Goal: Task Accomplishment & Management: Complete application form

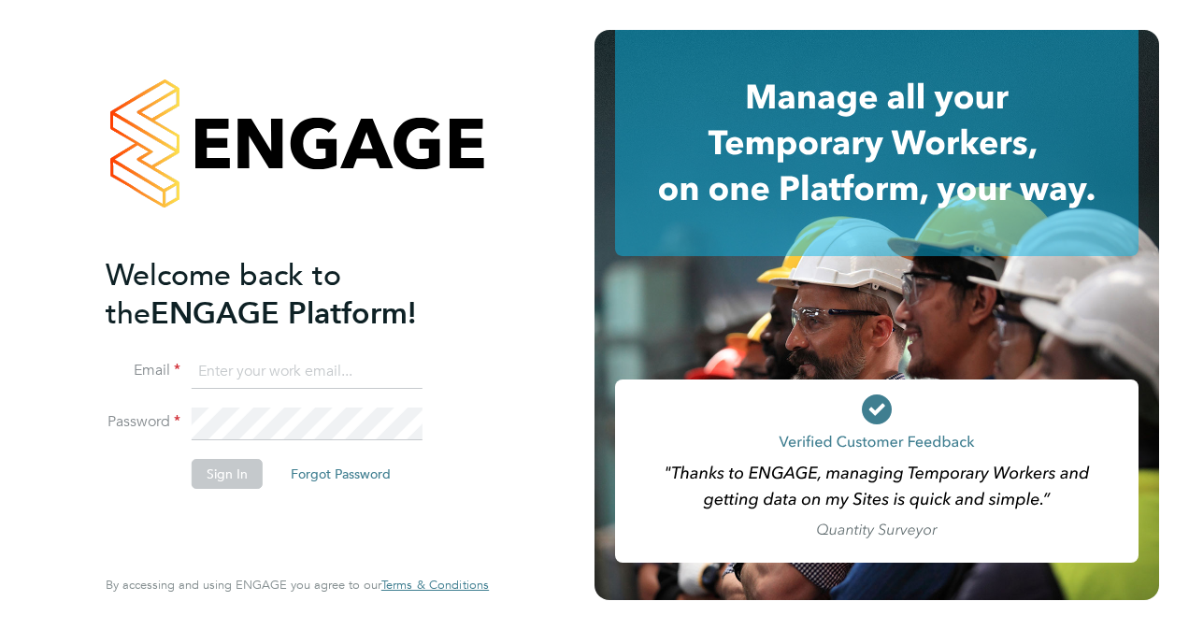
type input "[EMAIL_ADDRESS][PERSON_NAME][DOMAIN_NAME]"
click at [215, 480] on button "Sign In" at bounding box center [227, 474] width 71 height 30
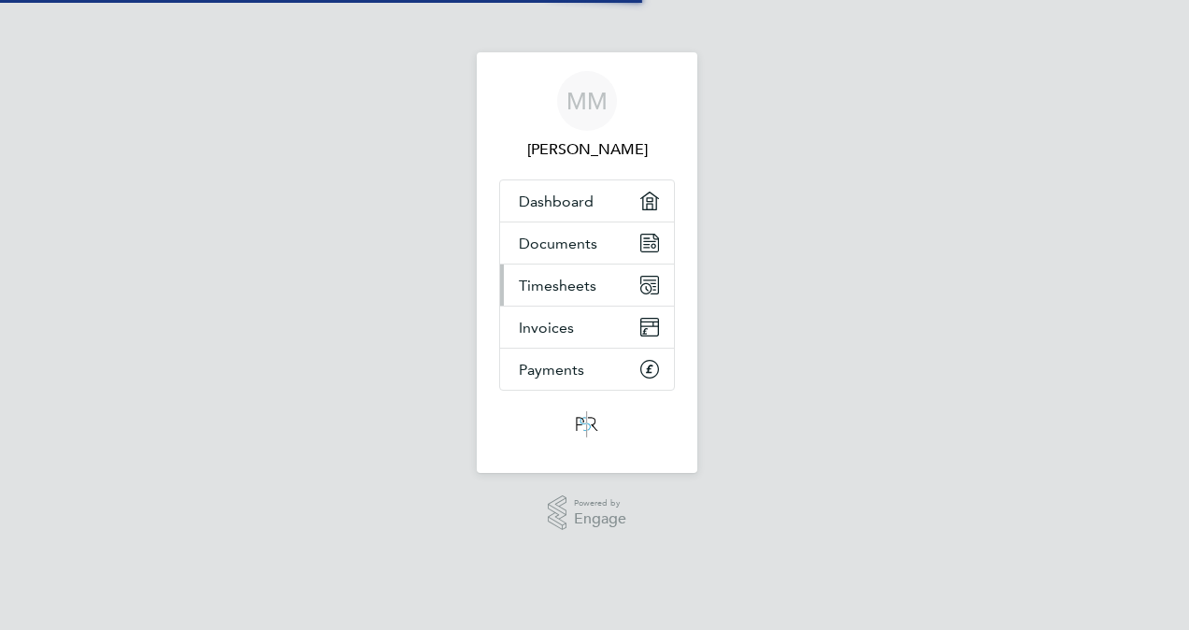
click at [558, 280] on span "Timesheets" at bounding box center [558, 286] width 78 height 18
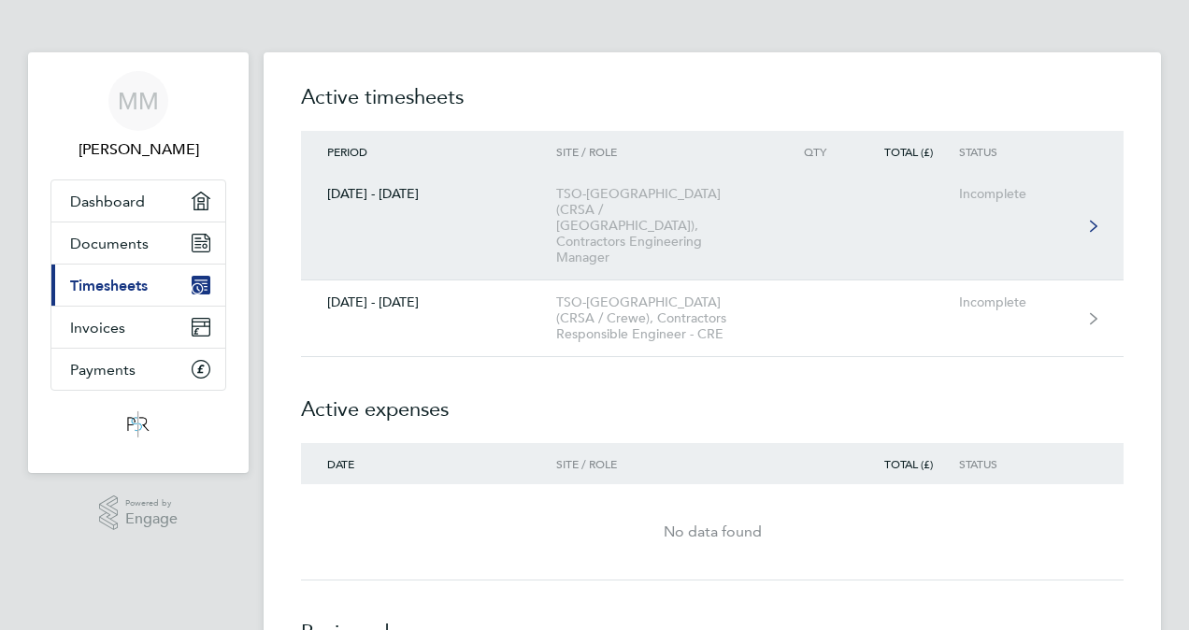
click at [1080, 202] on link "[DATE] - [DATE] TSO-[GEOGRAPHIC_DATA] (CRSA / [GEOGRAPHIC_DATA]), Contractors E…" at bounding box center [712, 226] width 823 height 108
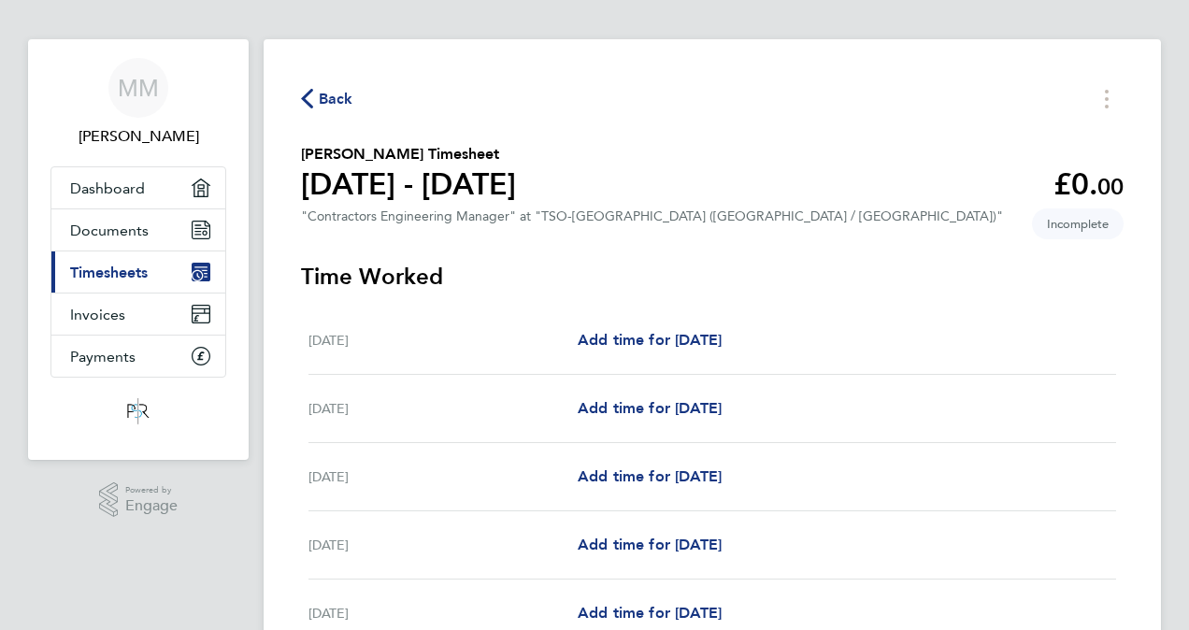
scroll to position [93, 0]
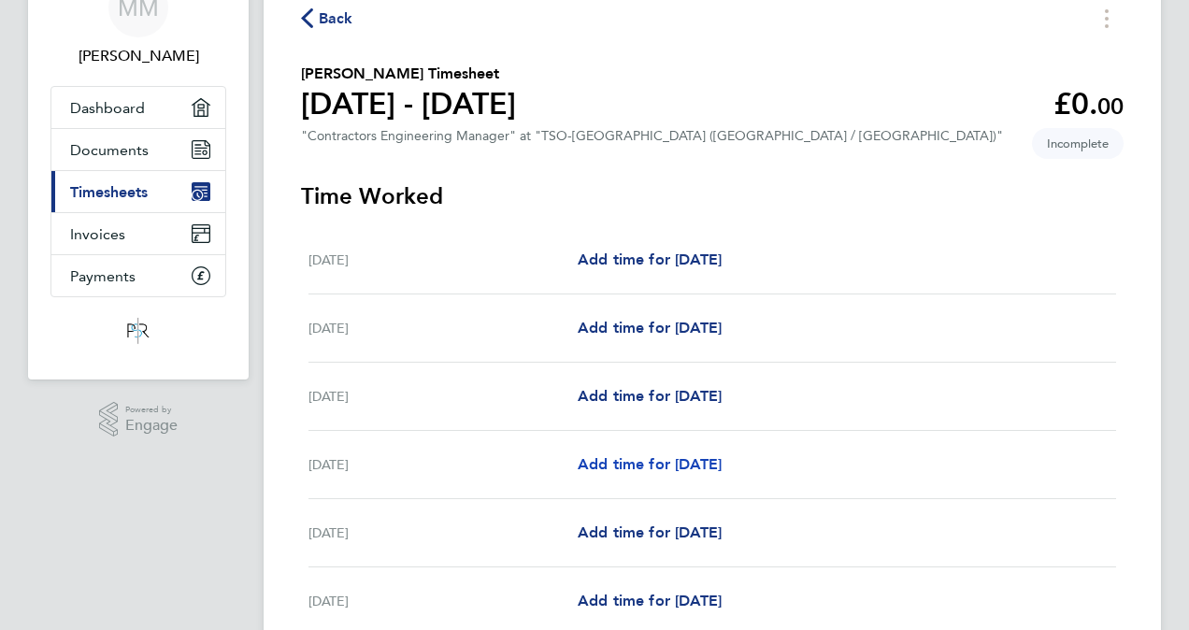
click at [596, 465] on span "Add time for Tue 26 Aug" at bounding box center [650, 464] width 144 height 18
select select "60"
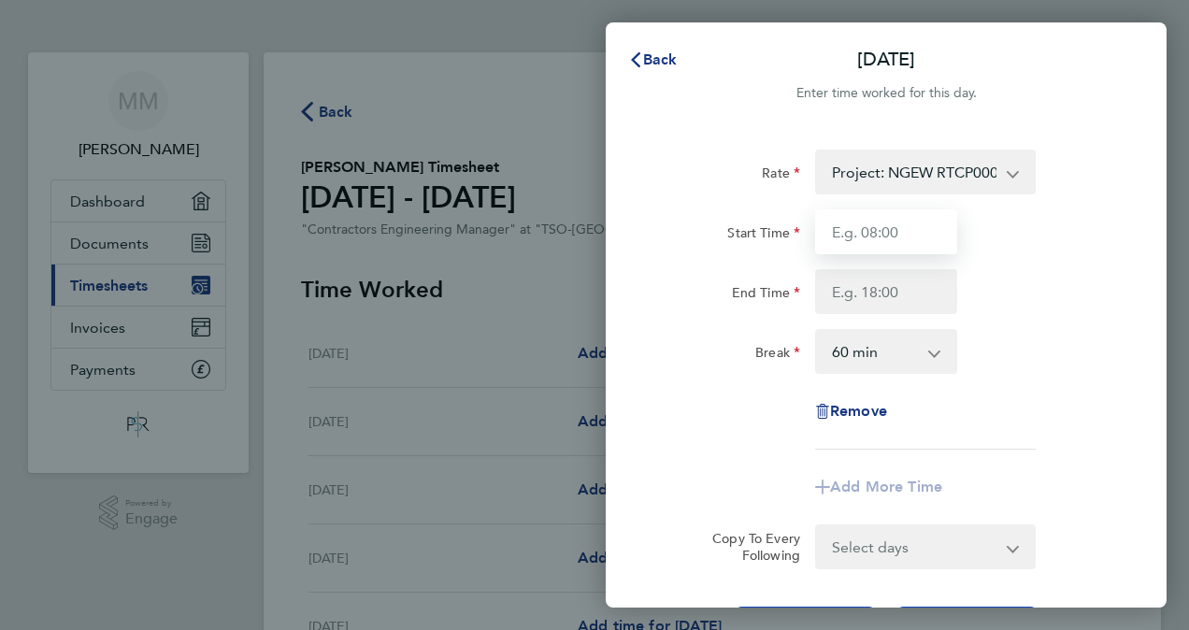
click at [854, 236] on input "Start Time" at bounding box center [886, 231] width 142 height 45
type input "08:00"
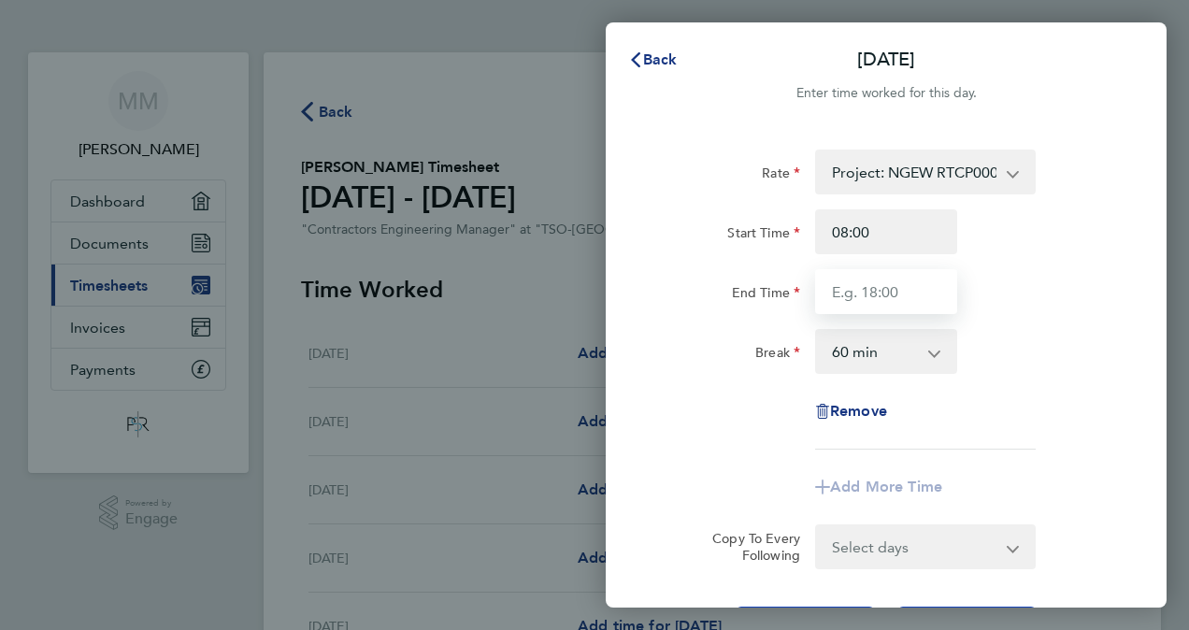
type input "18:00"
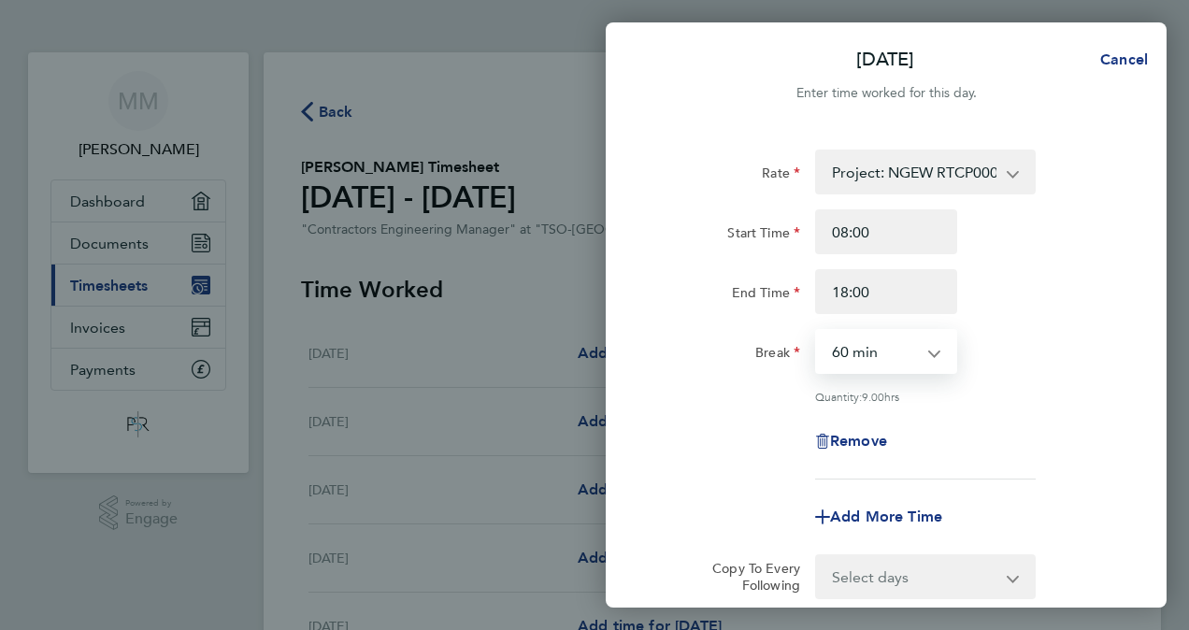
drag, startPoint x: 833, startPoint y: 351, endPoint x: 845, endPoint y: 365, distance: 18.6
click at [833, 351] on select "0 min 15 min 30 min 45 min 60 min 75 min 90 min" at bounding box center [875, 351] width 116 height 41
select select "0"
click at [817, 331] on select "0 min 15 min 30 min 45 min 60 min 75 min 90 min" at bounding box center [875, 351] width 116 height 41
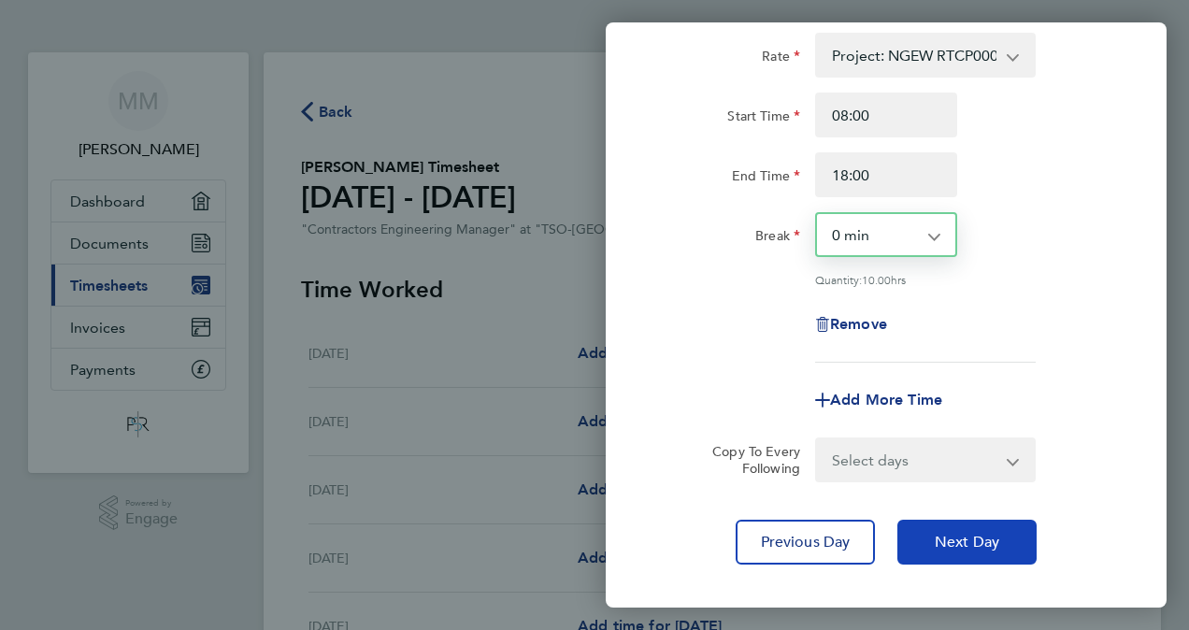
scroll to position [214, 0]
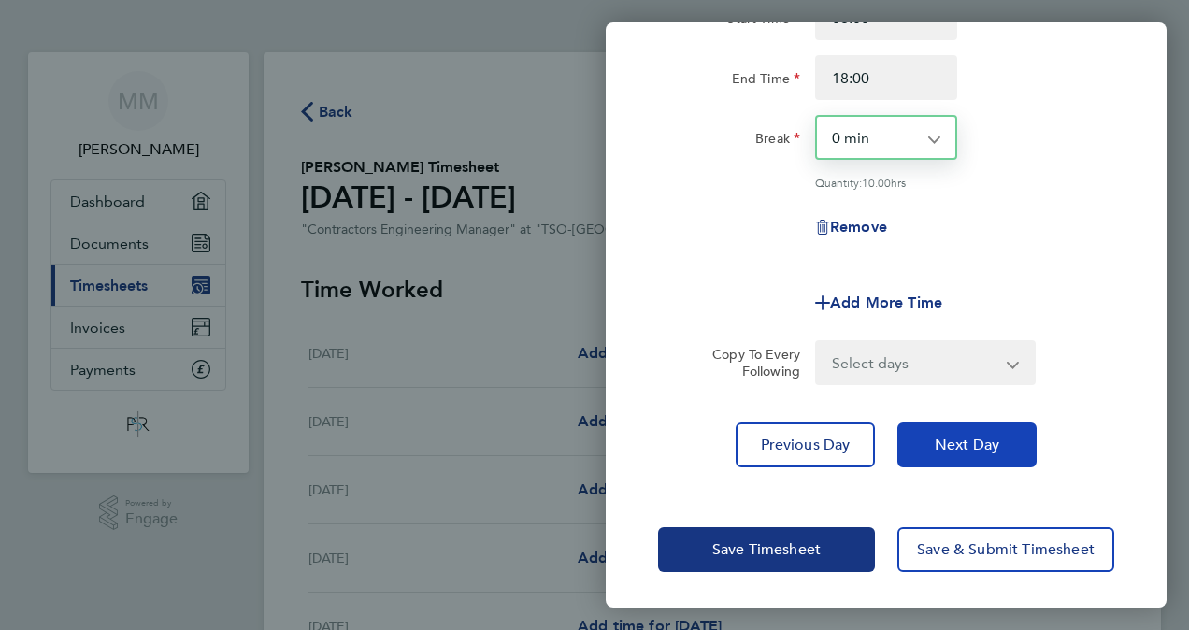
click at [955, 447] on span "Next Day" at bounding box center [967, 445] width 64 height 19
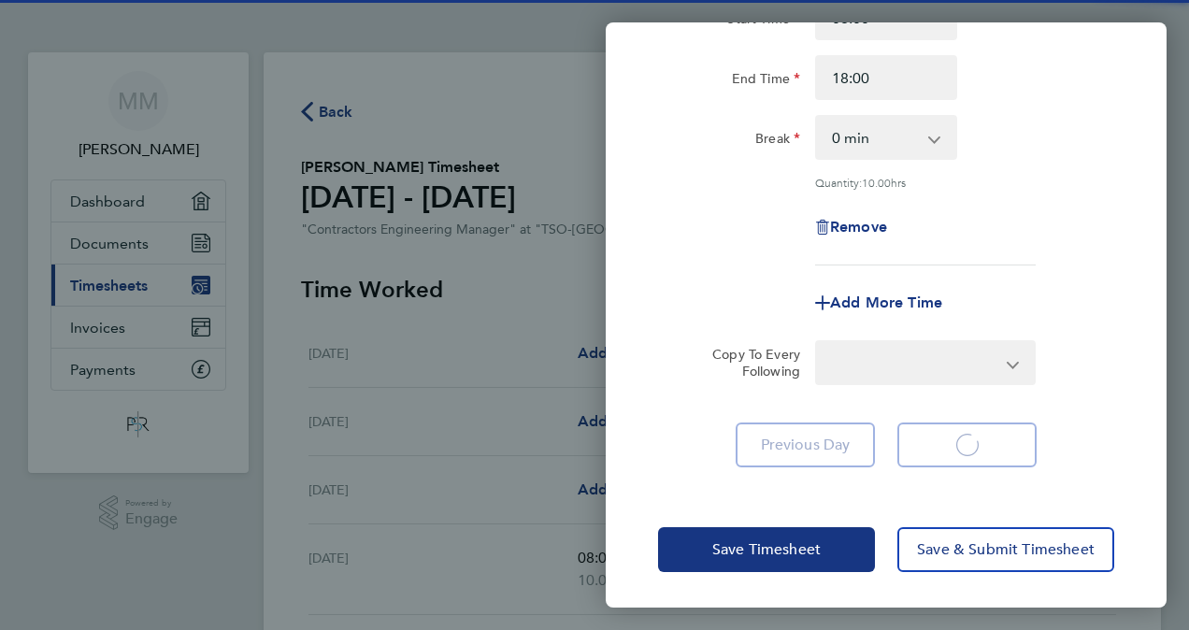
select select "60"
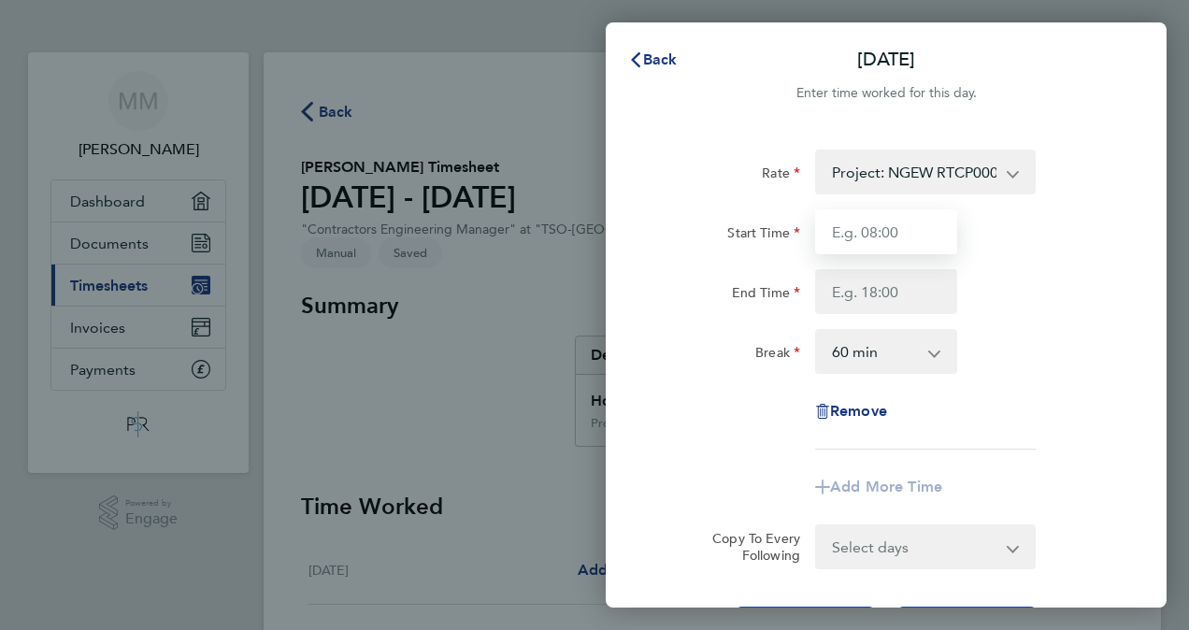
click at [864, 235] on input "Start Time" at bounding box center [886, 231] width 142 height 45
type input "08:00"
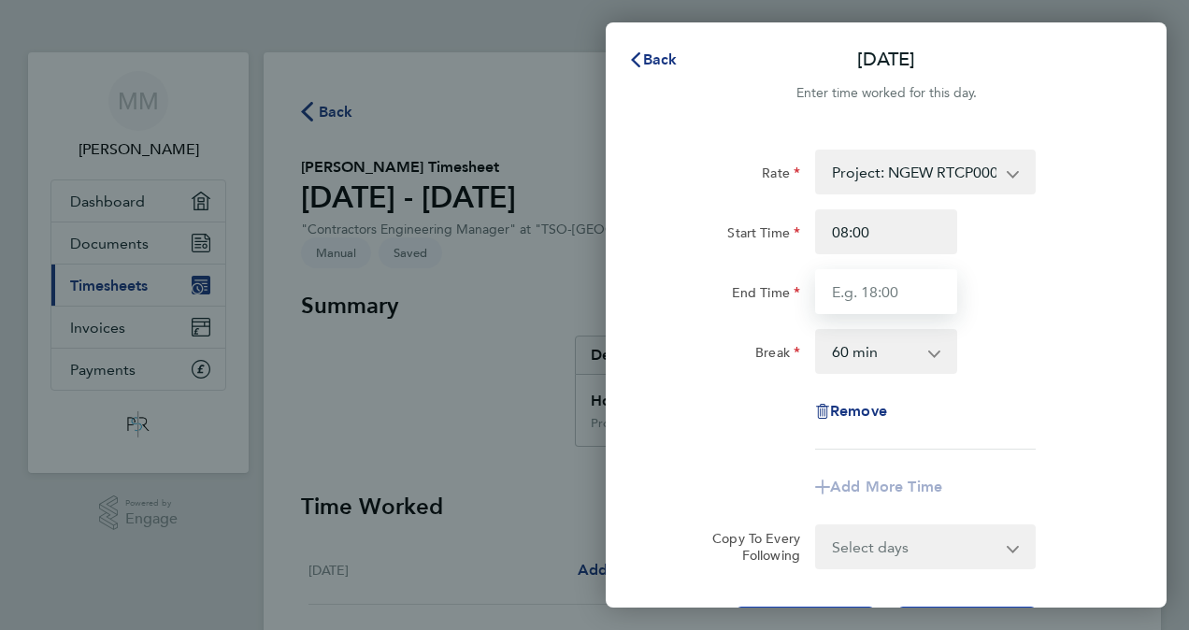
type input "18:00"
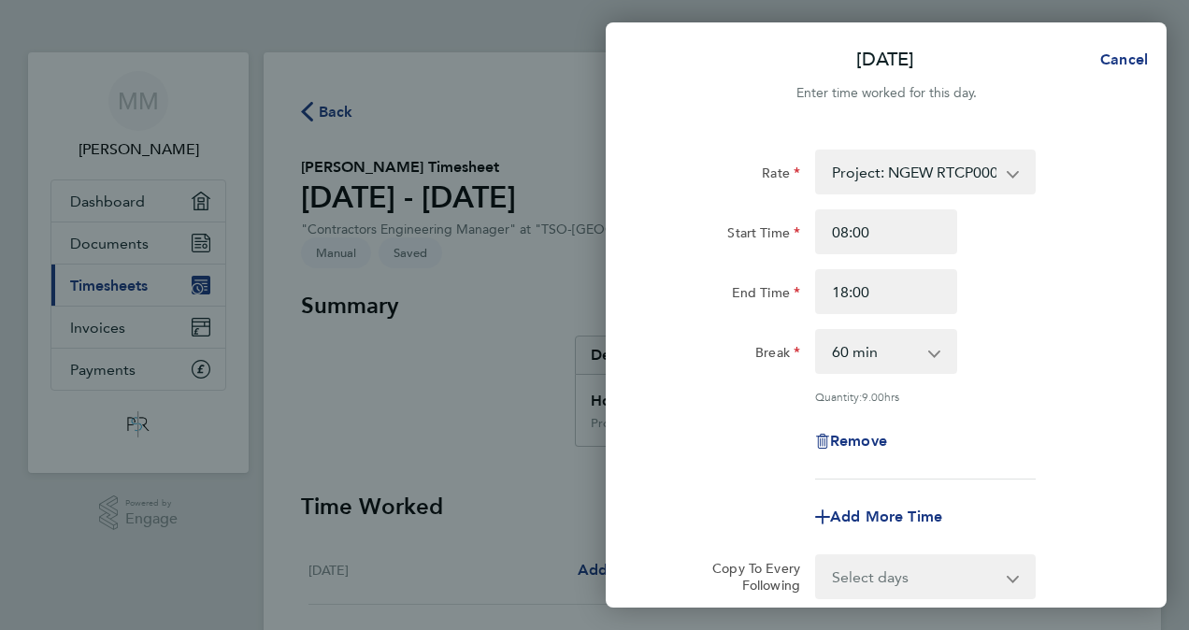
click at [840, 359] on select "0 min 15 min 30 min 45 min 60 min 75 min 90 min" at bounding box center [875, 351] width 116 height 41
select select "0"
click at [817, 331] on select "0 min 15 min 30 min 45 min 60 min 75 min 90 min" at bounding box center [875, 351] width 116 height 41
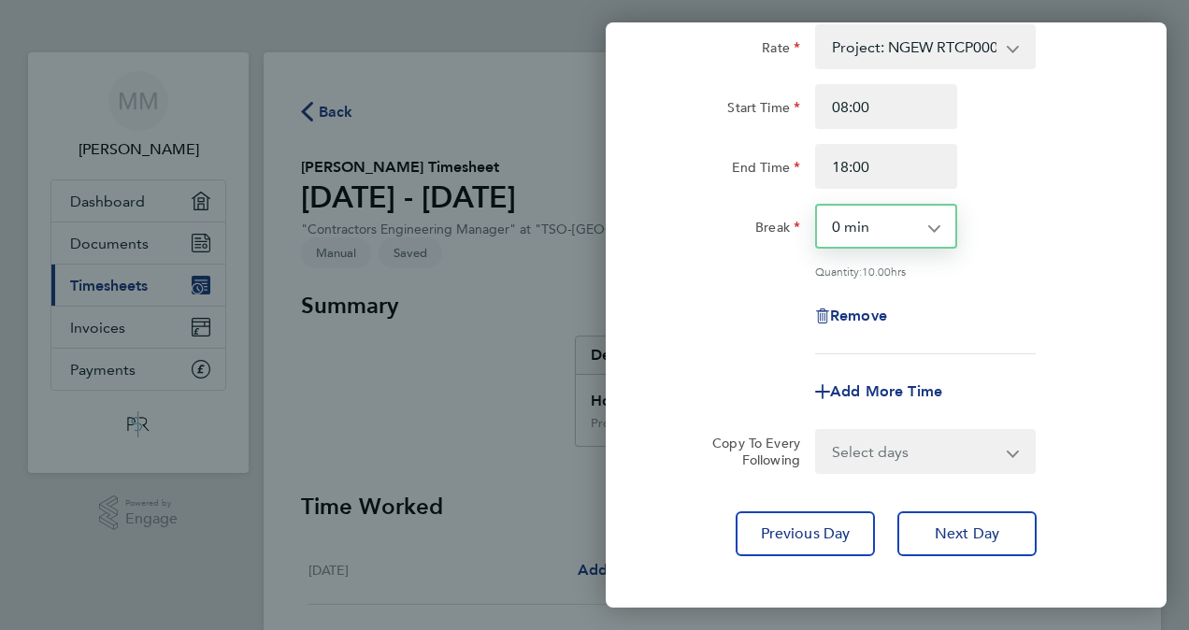
scroll to position [214, 0]
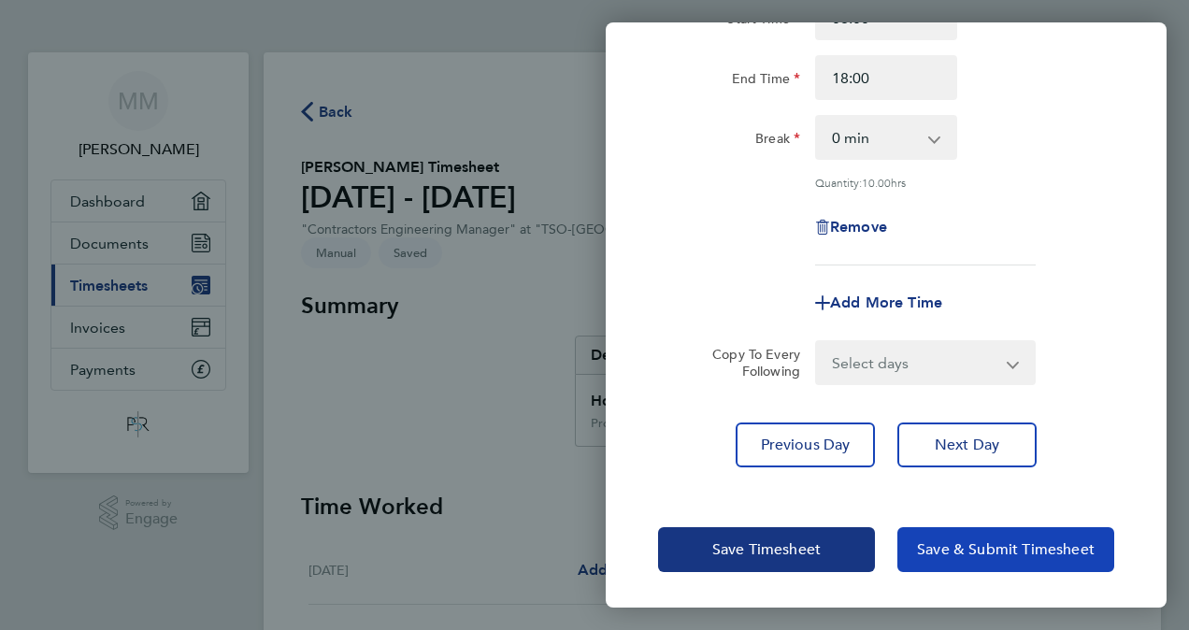
click at [940, 551] on span "Save & Submit Timesheet" at bounding box center [1006, 549] width 178 height 19
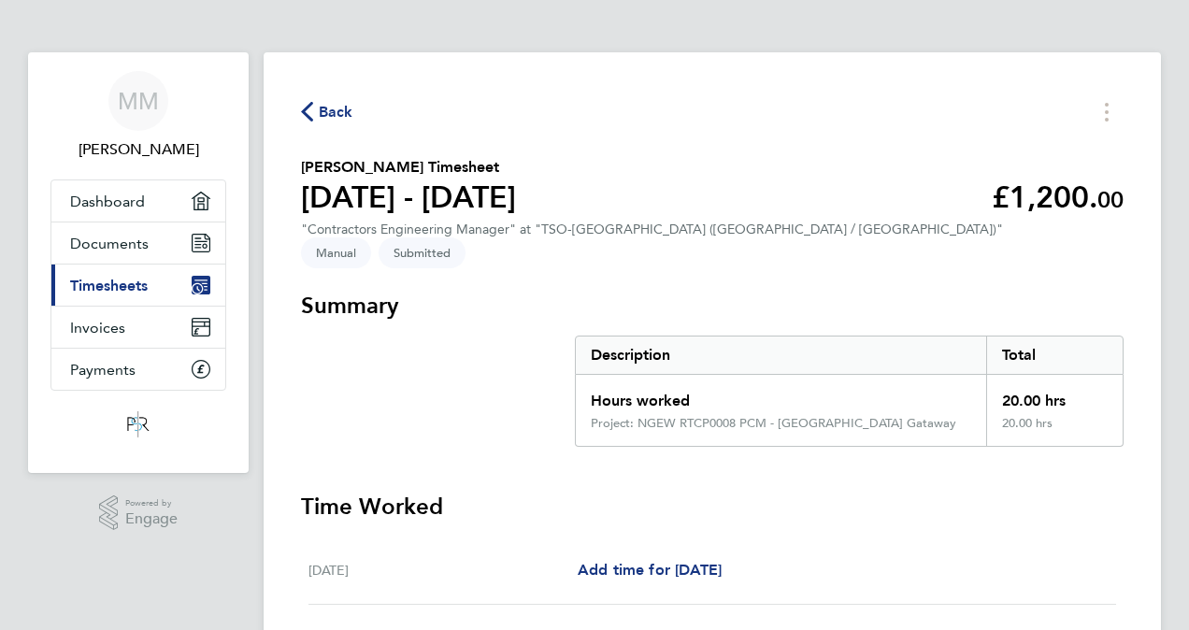
click at [308, 109] on icon "button" at bounding box center [307, 112] width 12 height 20
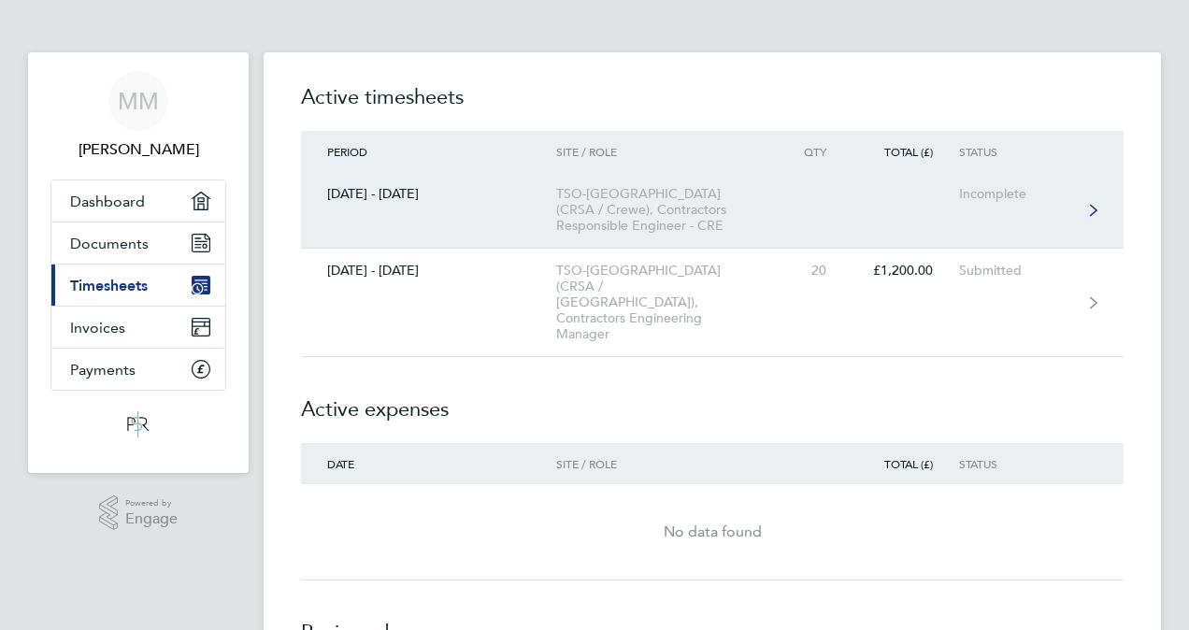
click at [623, 202] on div "TSO-UK (CRSA / Crewe), Contractors Responsible Engineer - CRE" at bounding box center [663, 210] width 214 height 48
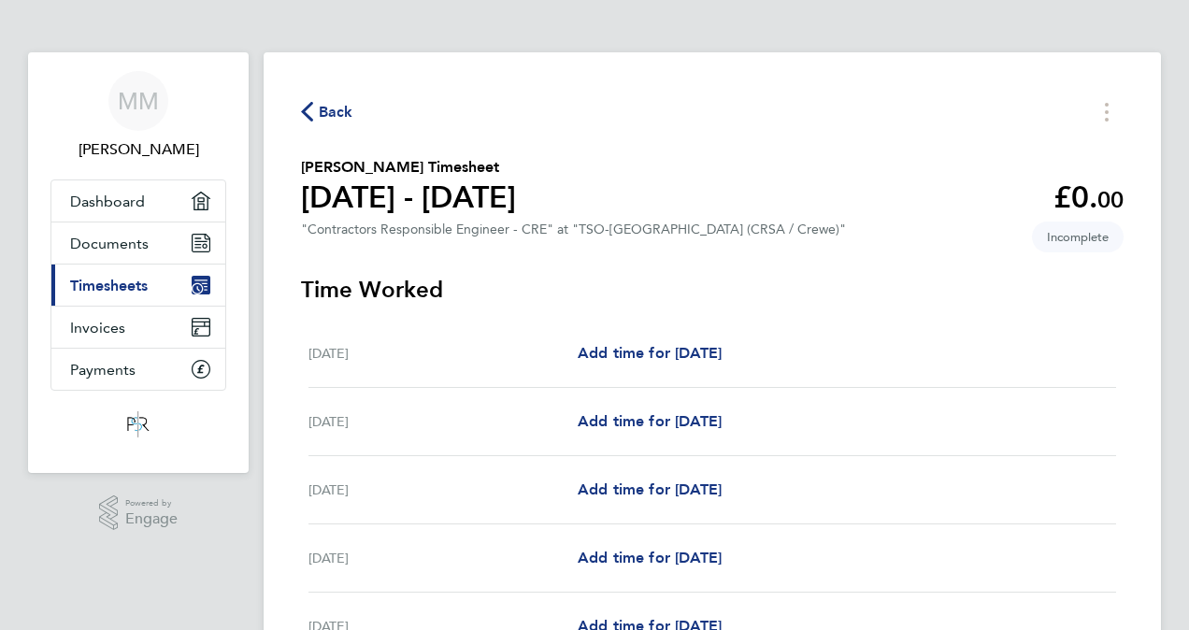
scroll to position [280, 0]
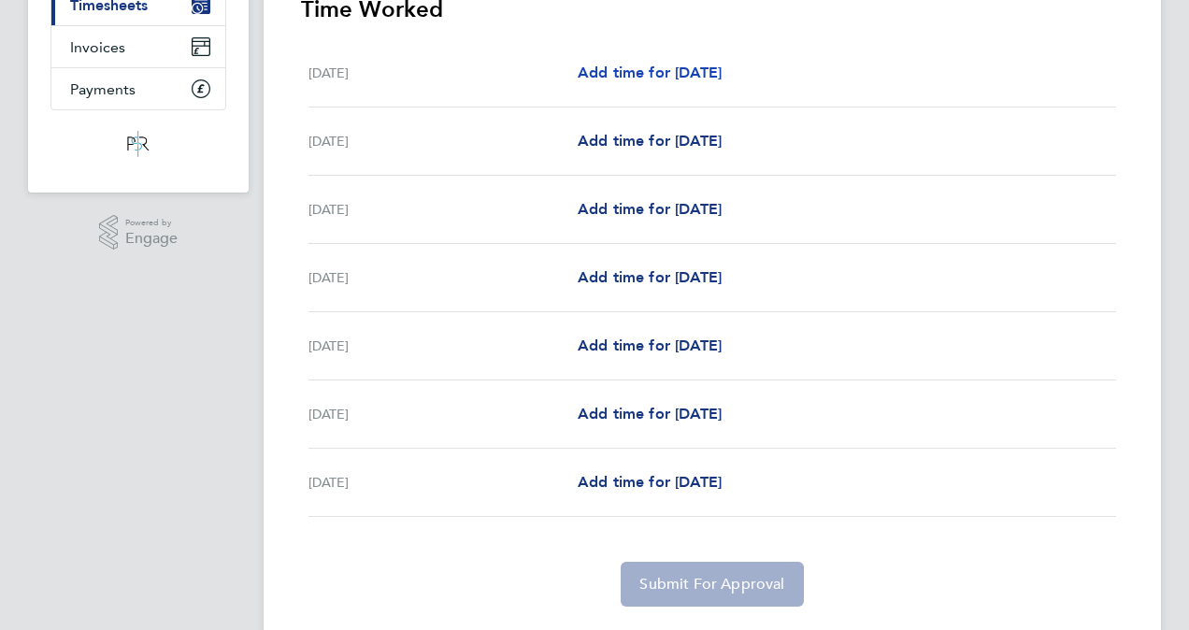
click at [663, 79] on span "Add time for Sat 23 Aug" at bounding box center [650, 73] width 144 height 18
select select "60"
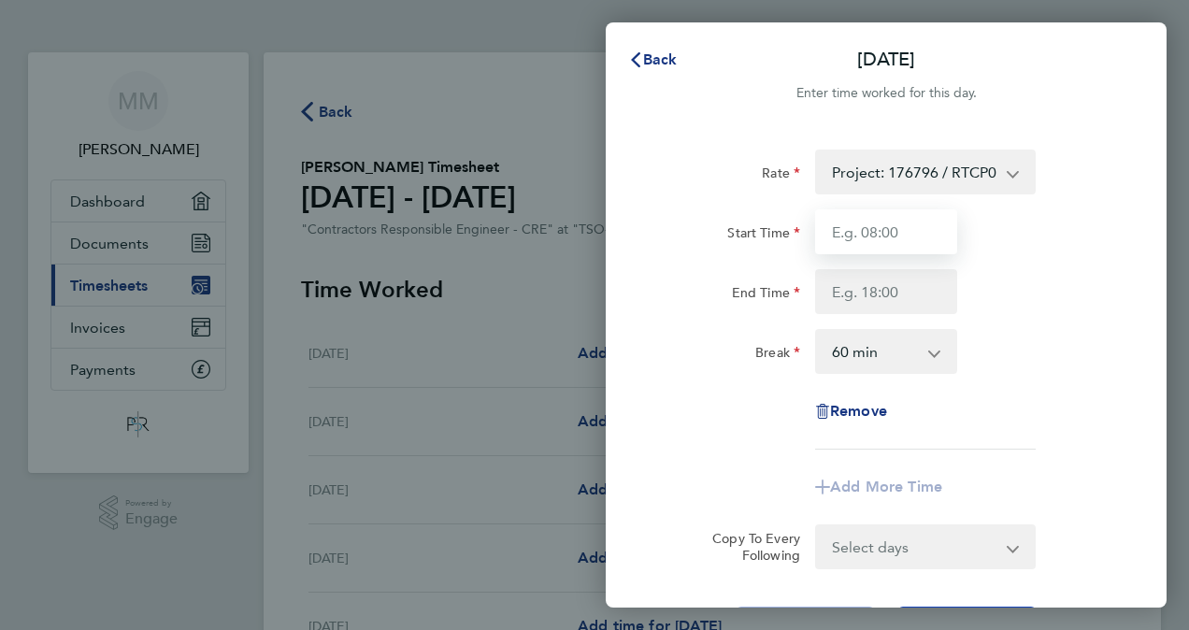
click at [833, 235] on input "Start Time" at bounding box center [886, 231] width 142 height 45
type input "08:00"
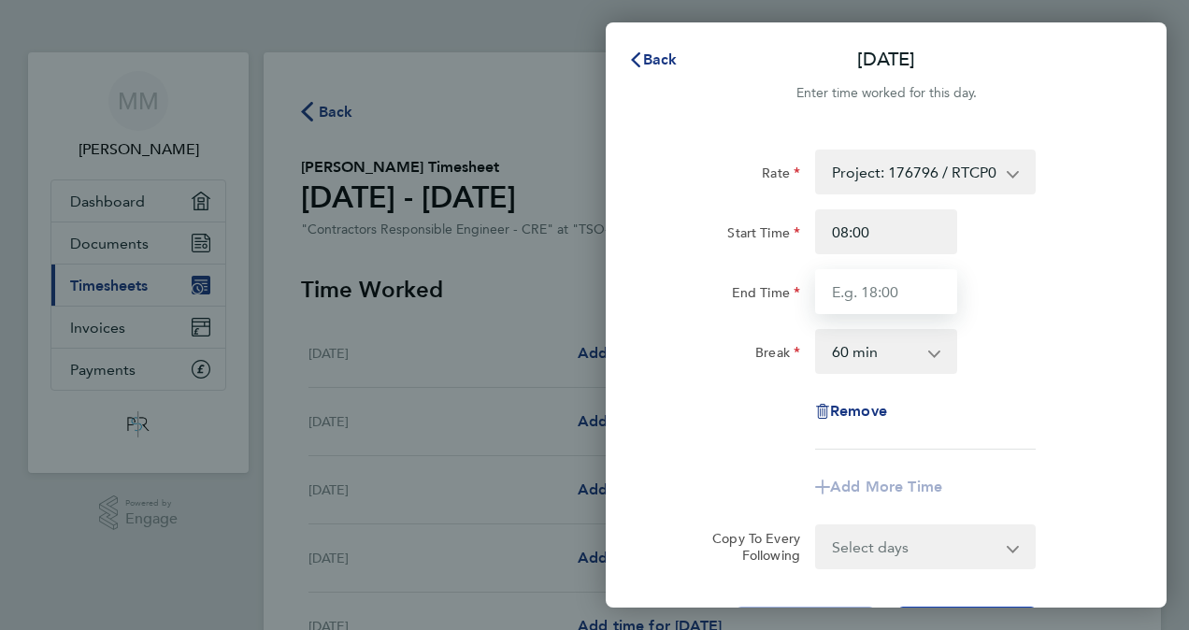
type input "18:00"
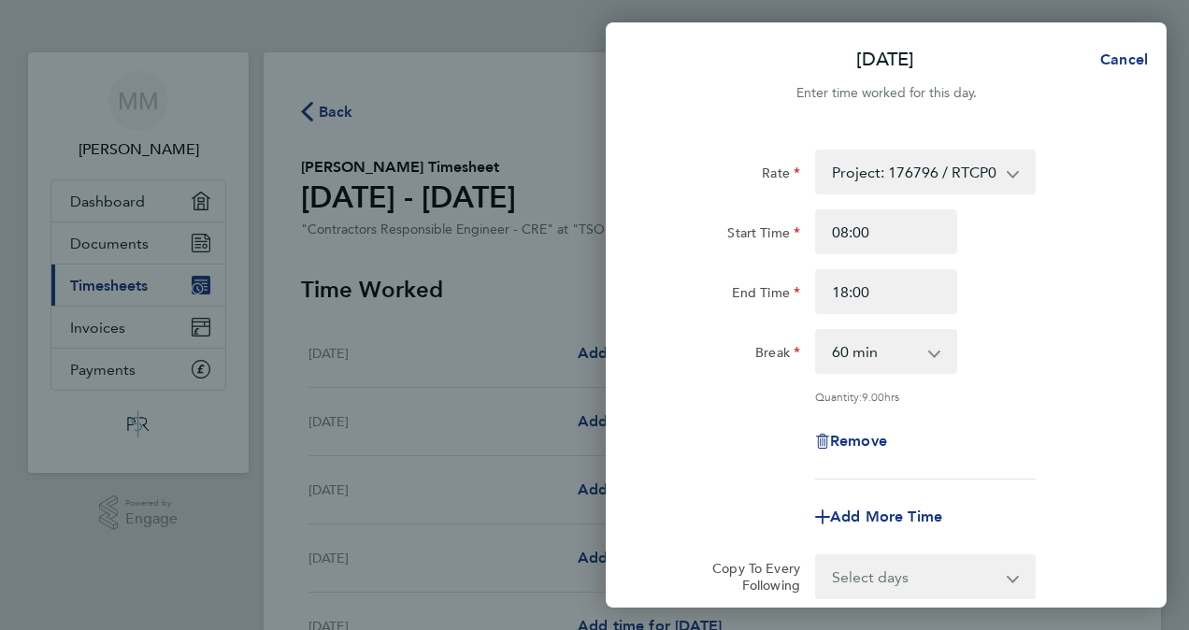
click at [846, 354] on select "0 min 15 min 30 min 45 min 60 min 75 min 90 min" at bounding box center [875, 351] width 116 height 41
select select "0"
click at [817, 331] on select "0 min 15 min 30 min 45 min 60 min 75 min 90 min" at bounding box center [875, 351] width 116 height 41
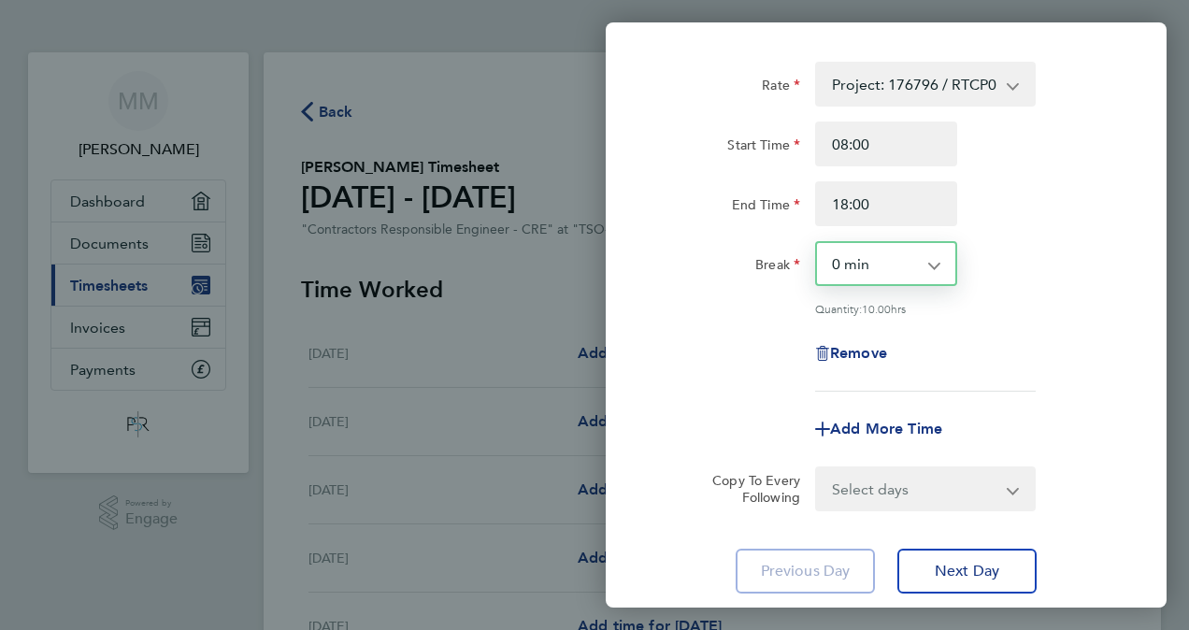
scroll to position [214, 0]
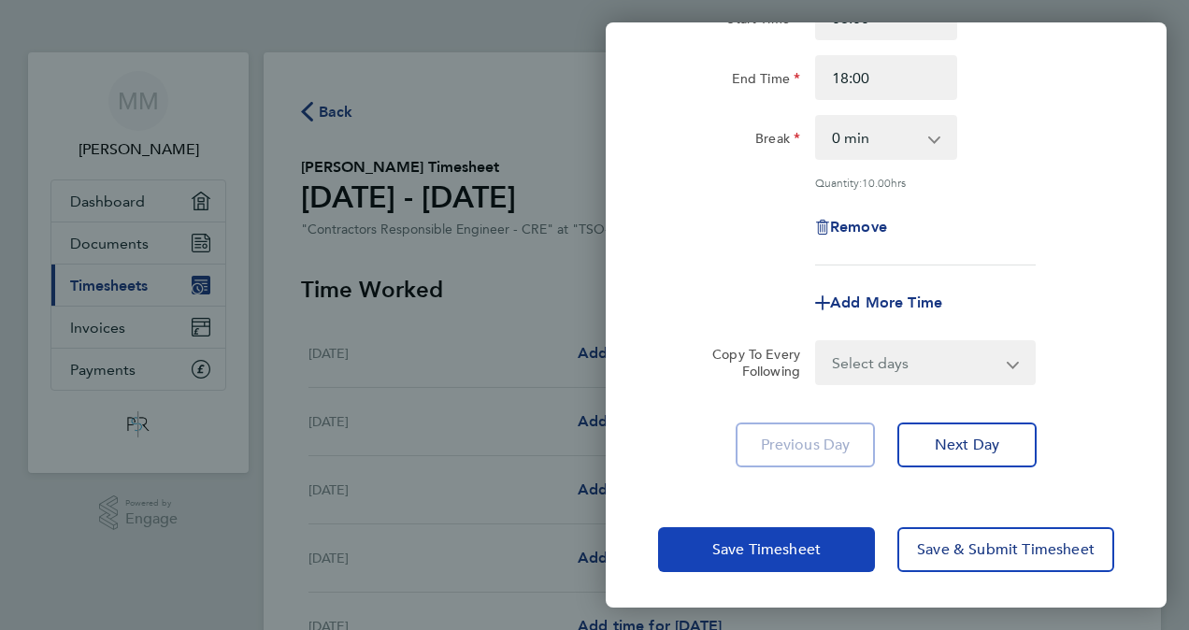
click at [817, 552] on span "Save Timesheet" at bounding box center [766, 549] width 108 height 19
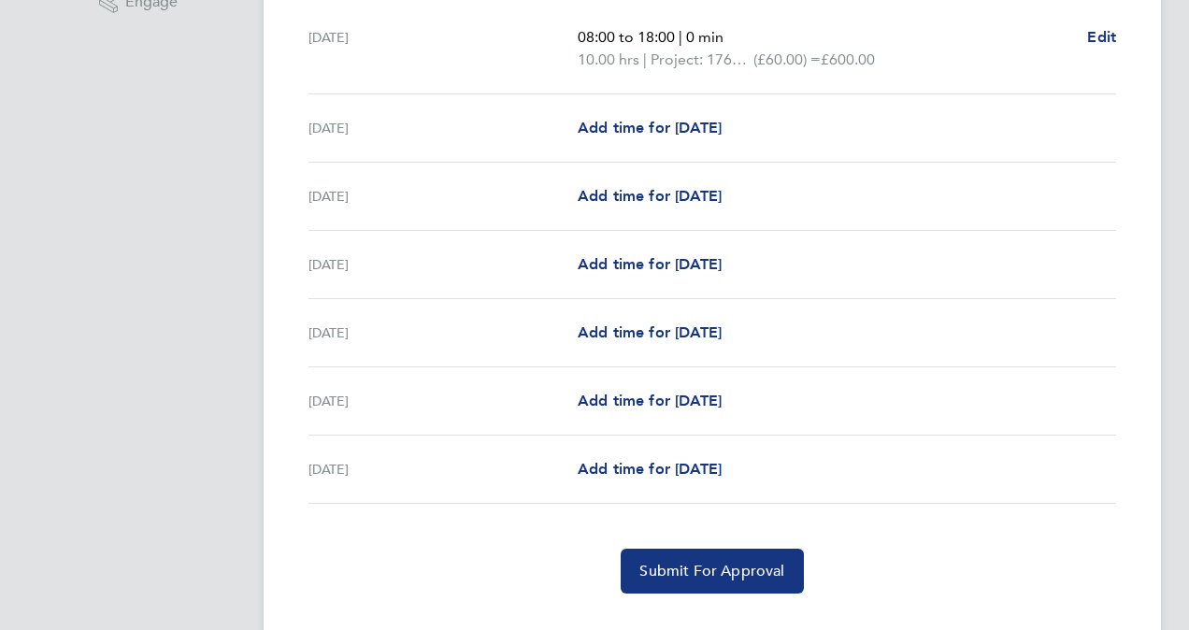
scroll to position [552, 0]
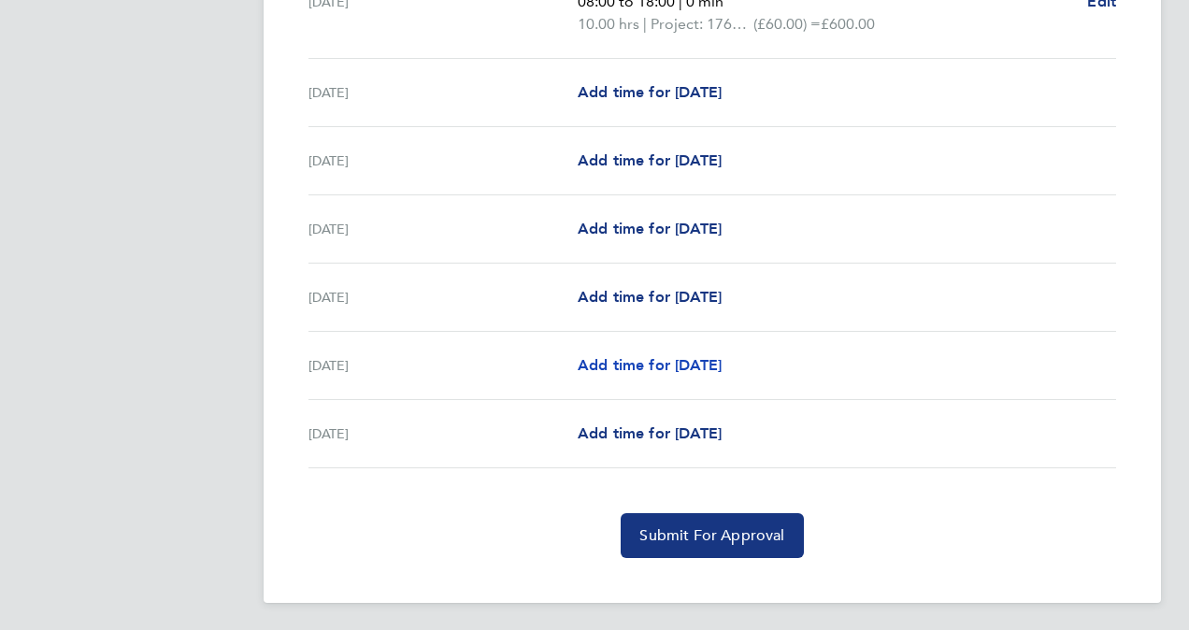
click at [639, 359] on span "Add time for Thu 28 Aug" at bounding box center [650, 365] width 144 height 18
select select "60"
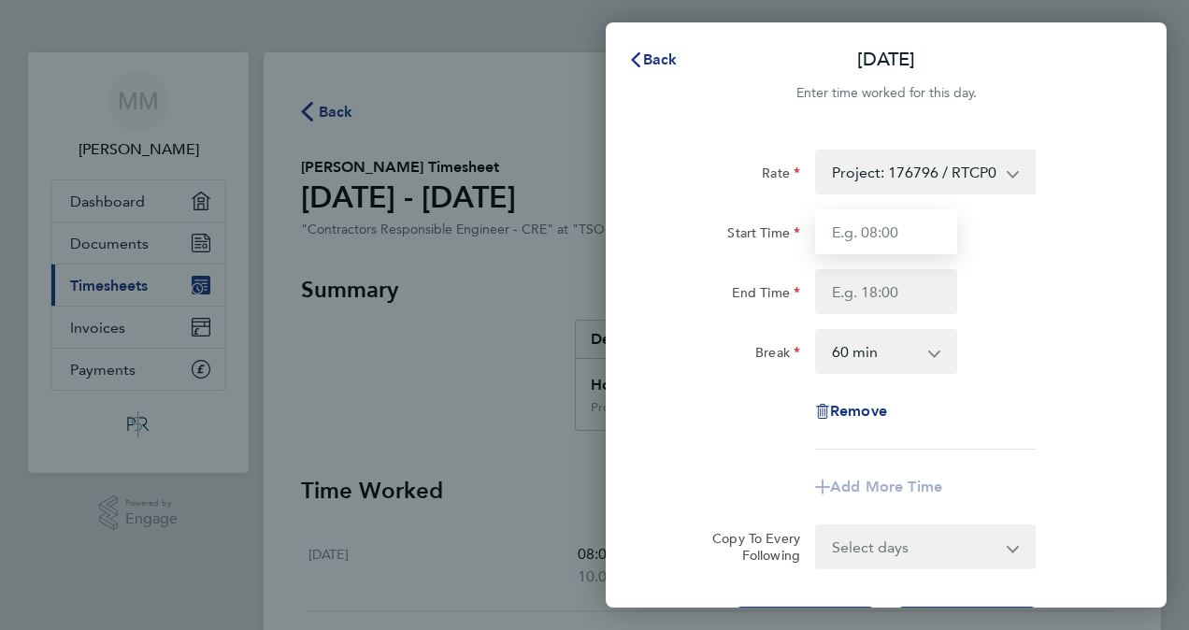
click at [848, 236] on input "Start Time" at bounding box center [886, 231] width 142 height 45
type input "08:00"
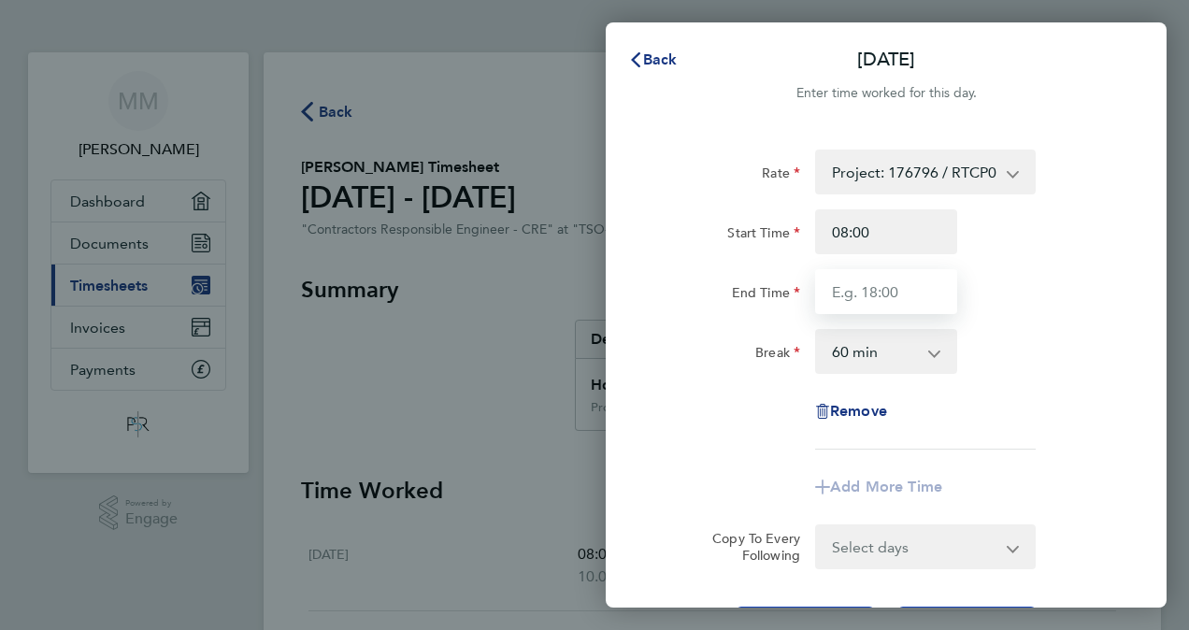
type input "18:00"
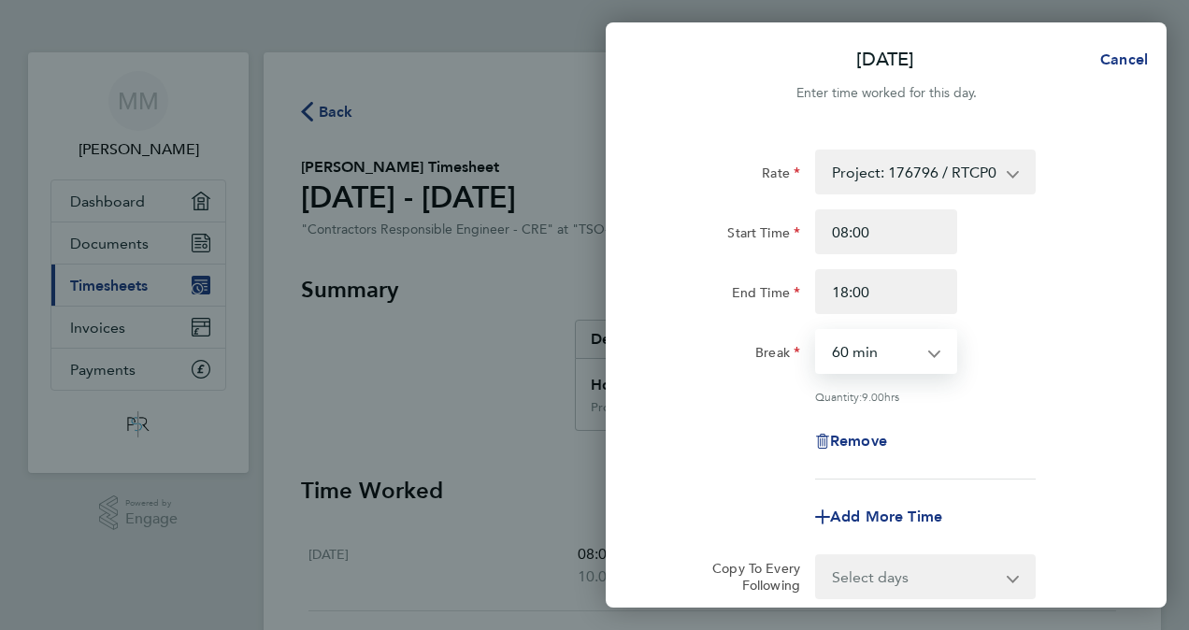
click at [853, 357] on select "0 min 15 min 30 min 45 min 60 min 75 min 90 min" at bounding box center [875, 351] width 116 height 41
select select "0"
click at [817, 331] on select "0 min 15 min 30 min 45 min 60 min 75 min 90 min" at bounding box center [875, 351] width 116 height 41
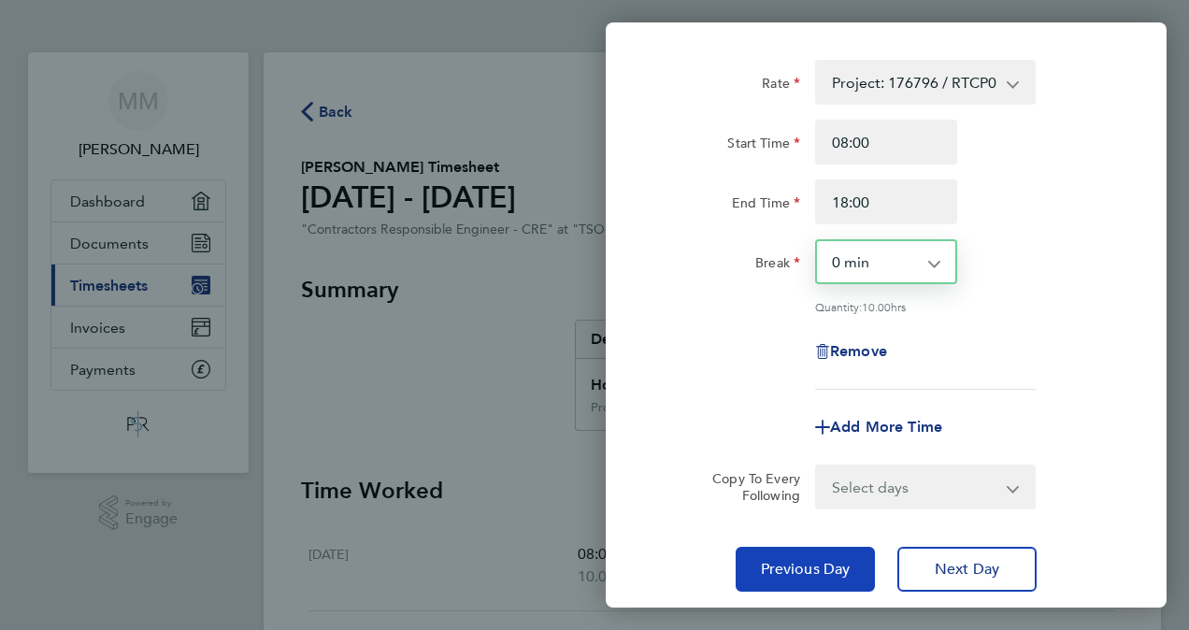
scroll to position [214, 0]
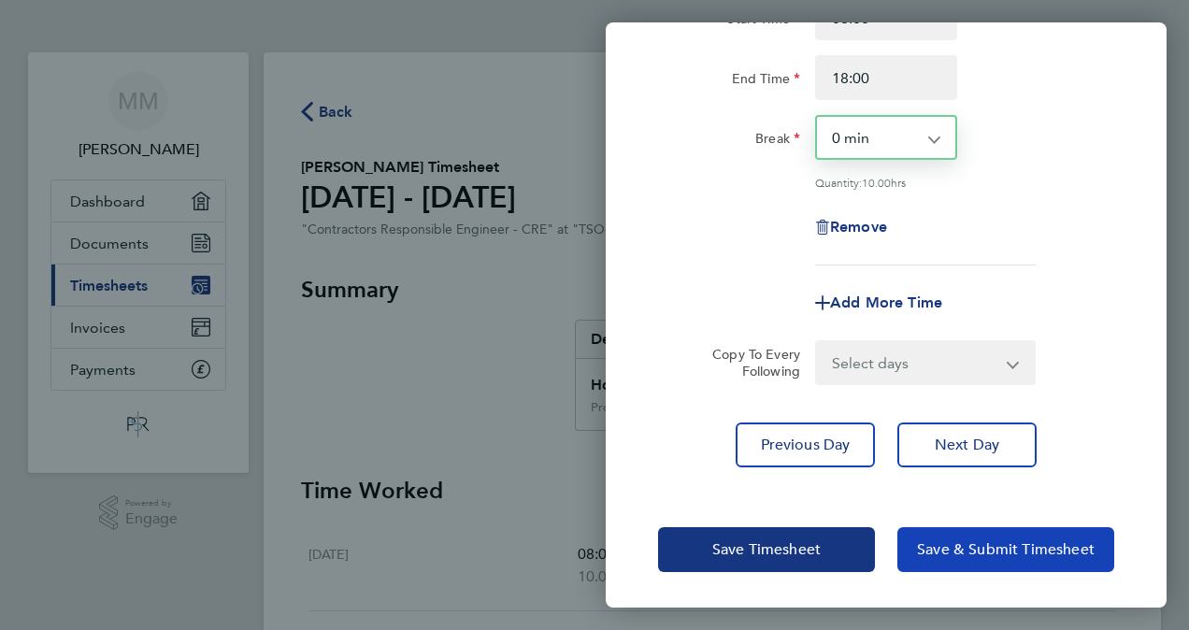
click at [968, 555] on button "Save & Submit Timesheet" at bounding box center [1005, 549] width 217 height 45
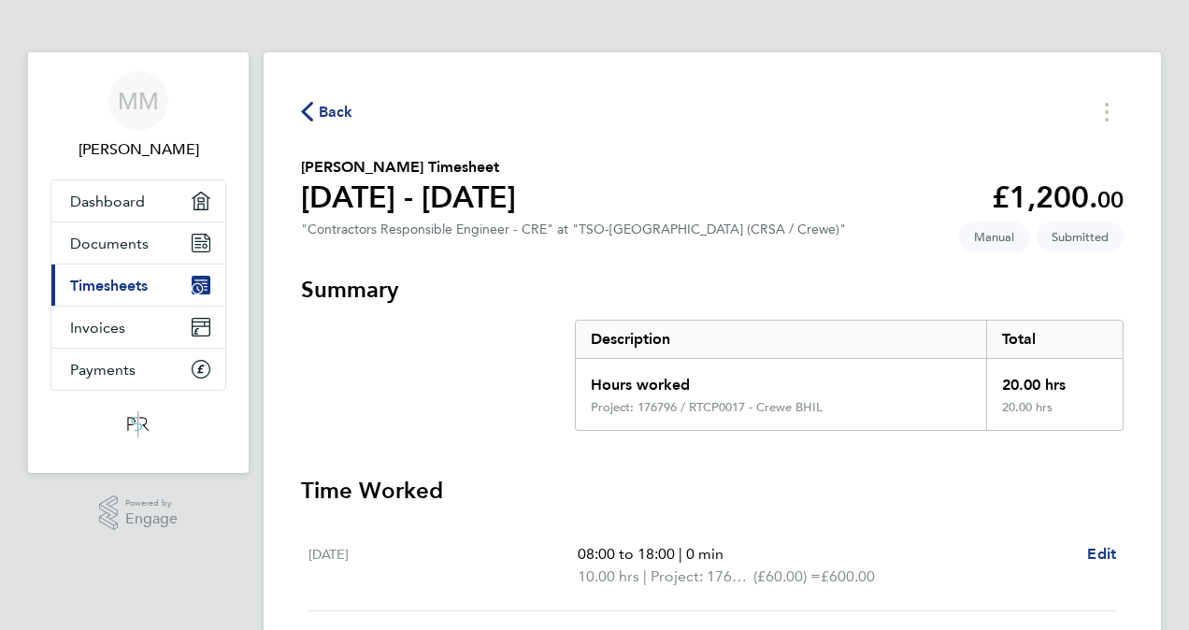
click at [308, 110] on icon "button" at bounding box center [307, 112] width 12 height 20
